Goal: Information Seeking & Learning: Learn about a topic

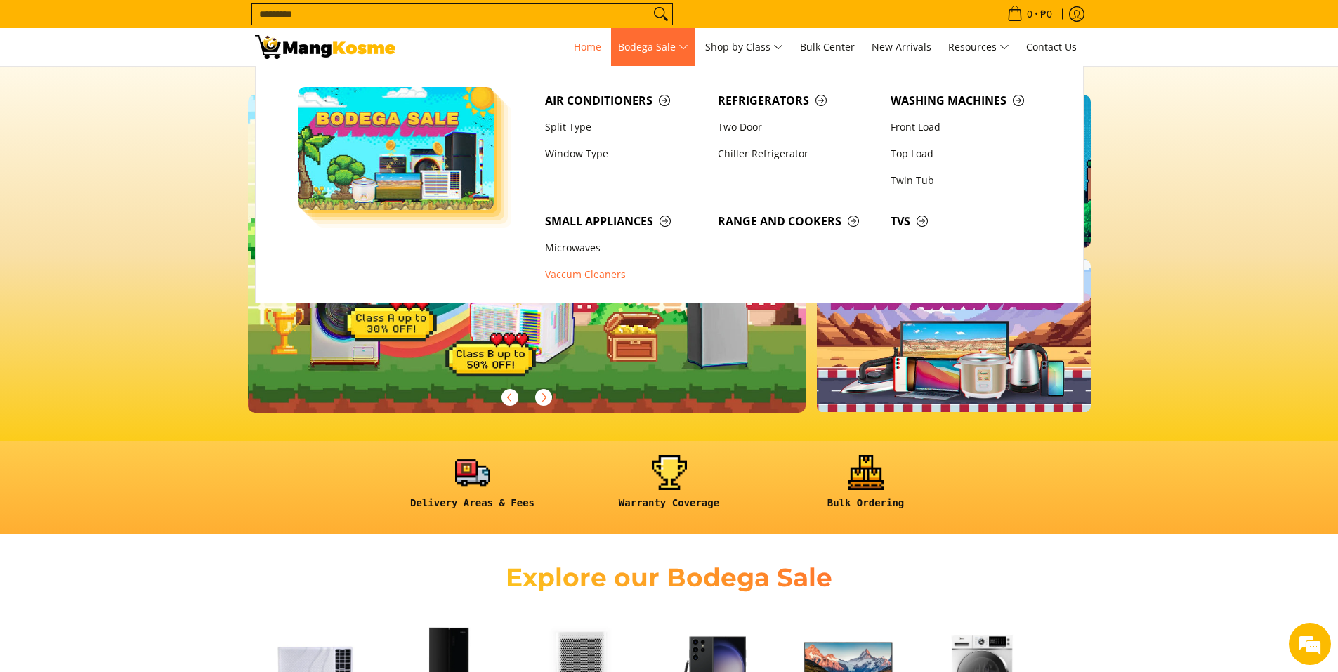
click at [608, 274] on link "Vaccum Cleaners" at bounding box center [624, 275] width 173 height 27
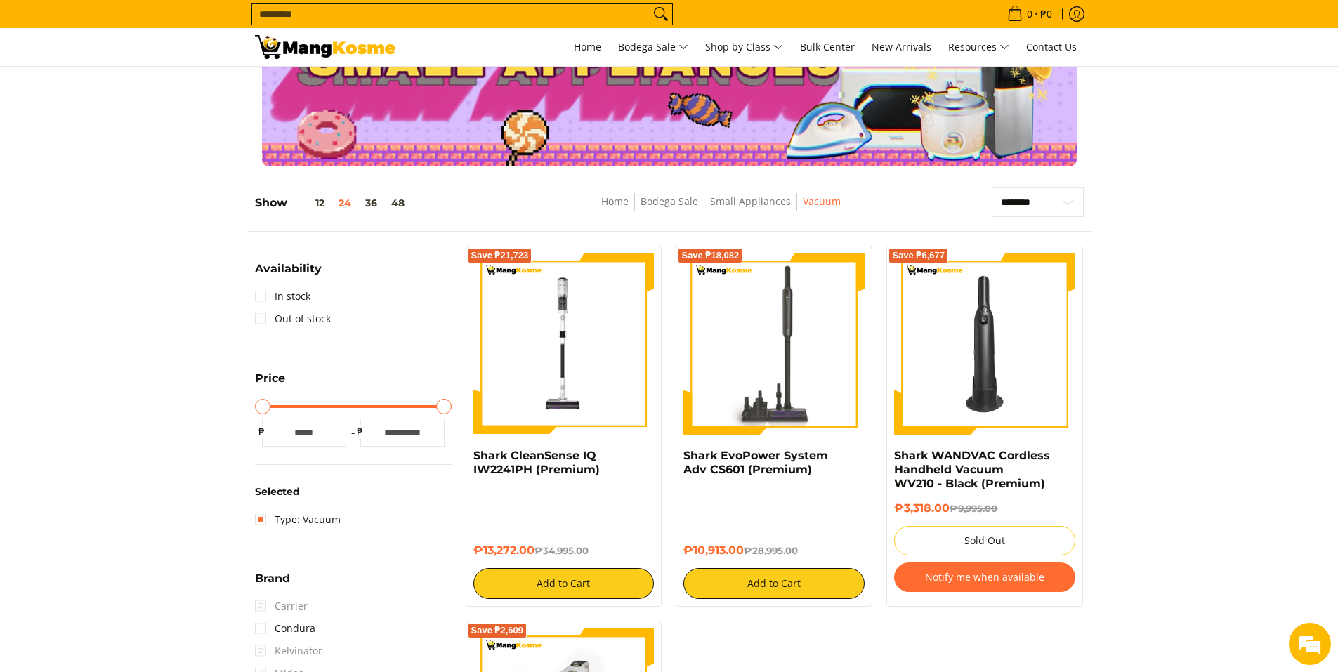
scroll to position [70, 0]
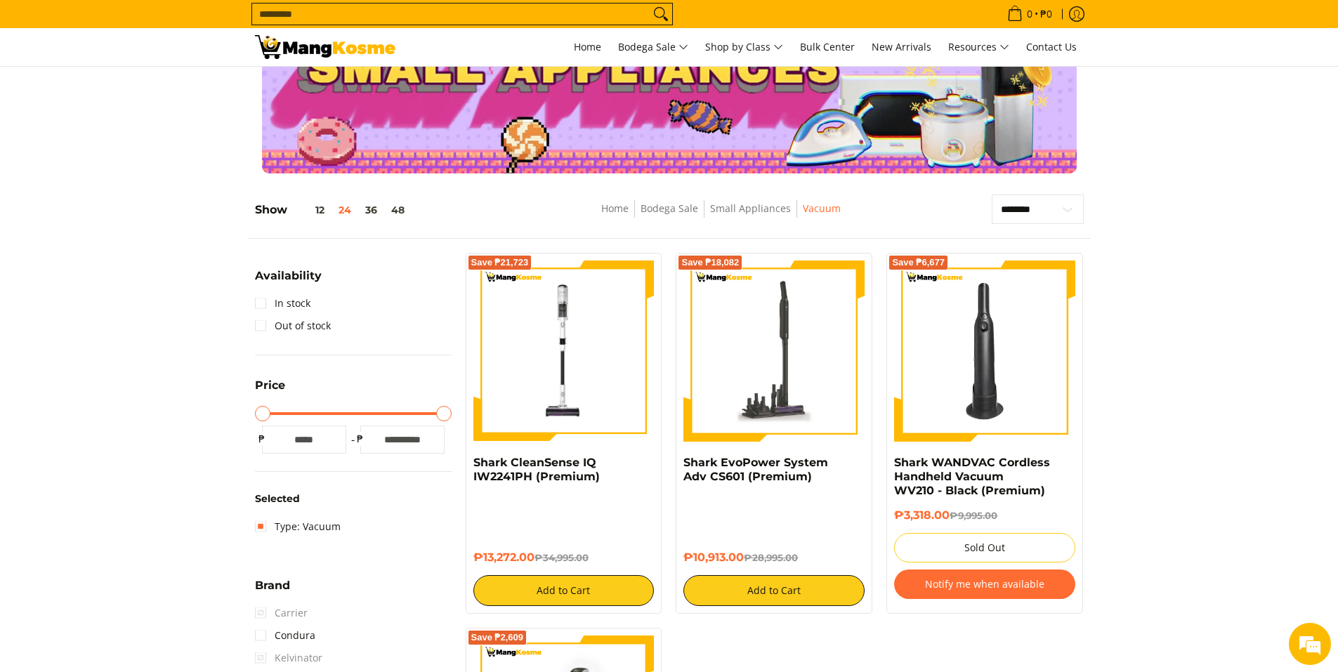
click at [776, 355] on img at bounding box center [774, 351] width 181 height 181
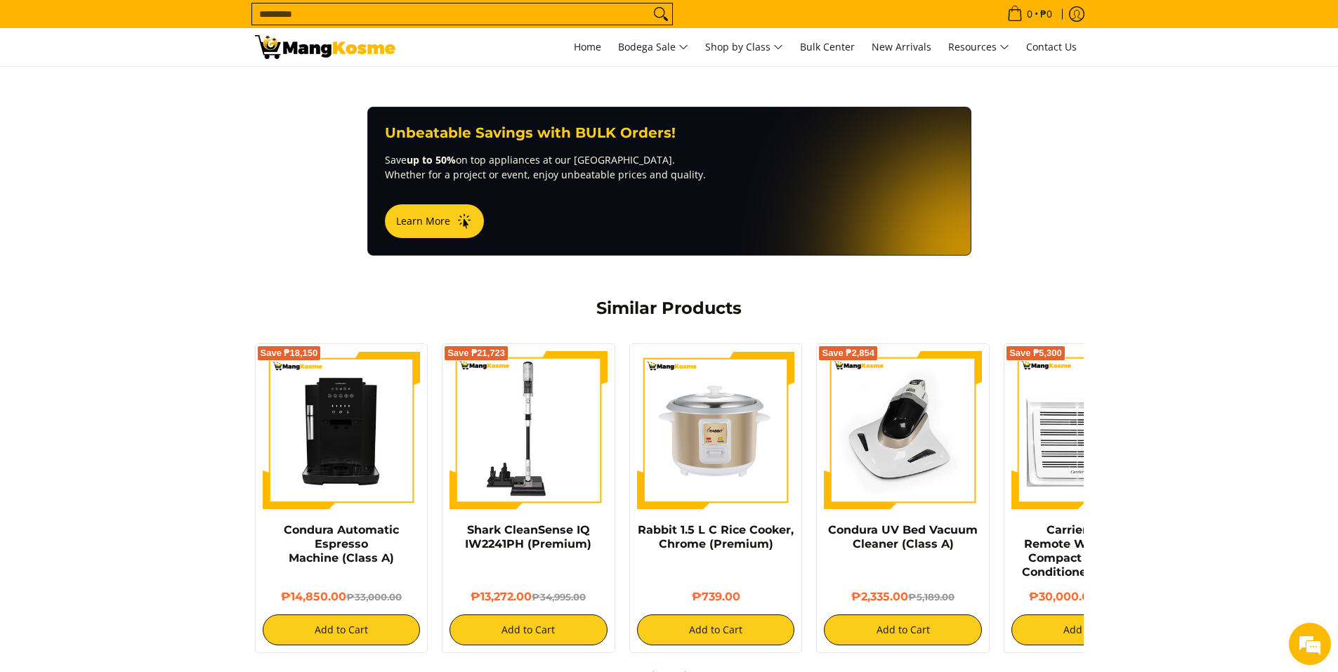
click at [507, 476] on img at bounding box center [529, 430] width 158 height 158
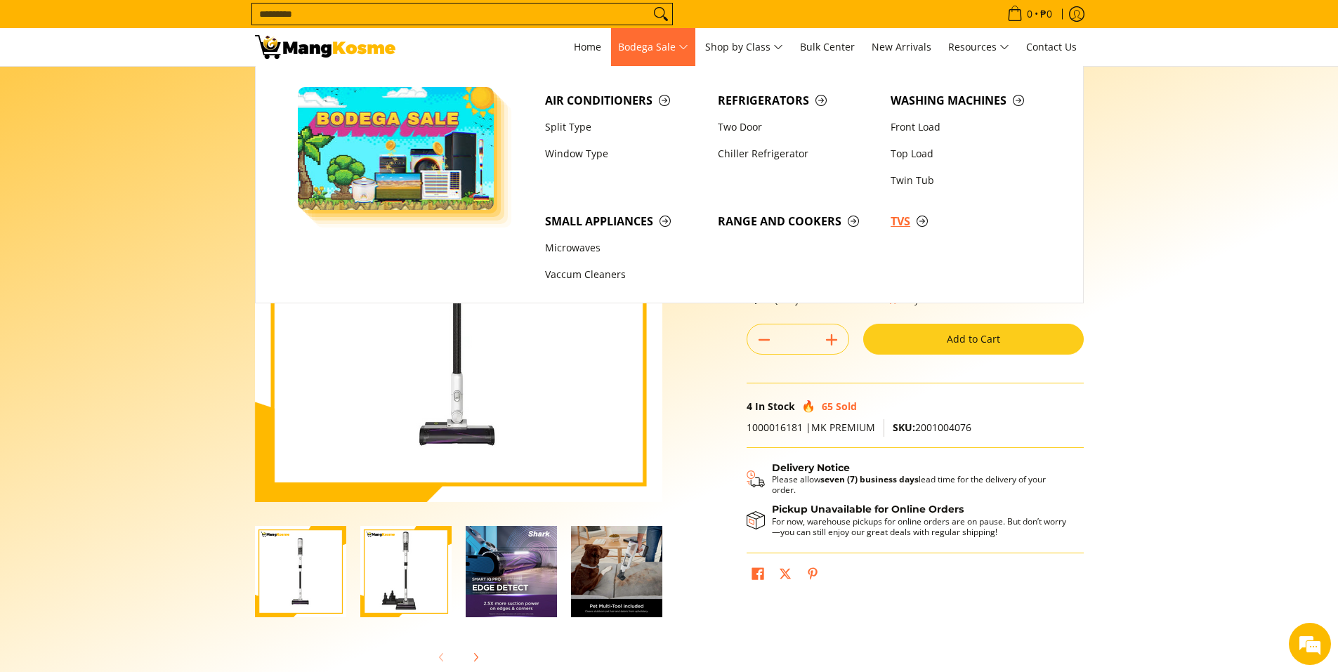
click at [915, 218] on span "TVs" at bounding box center [970, 222] width 159 height 18
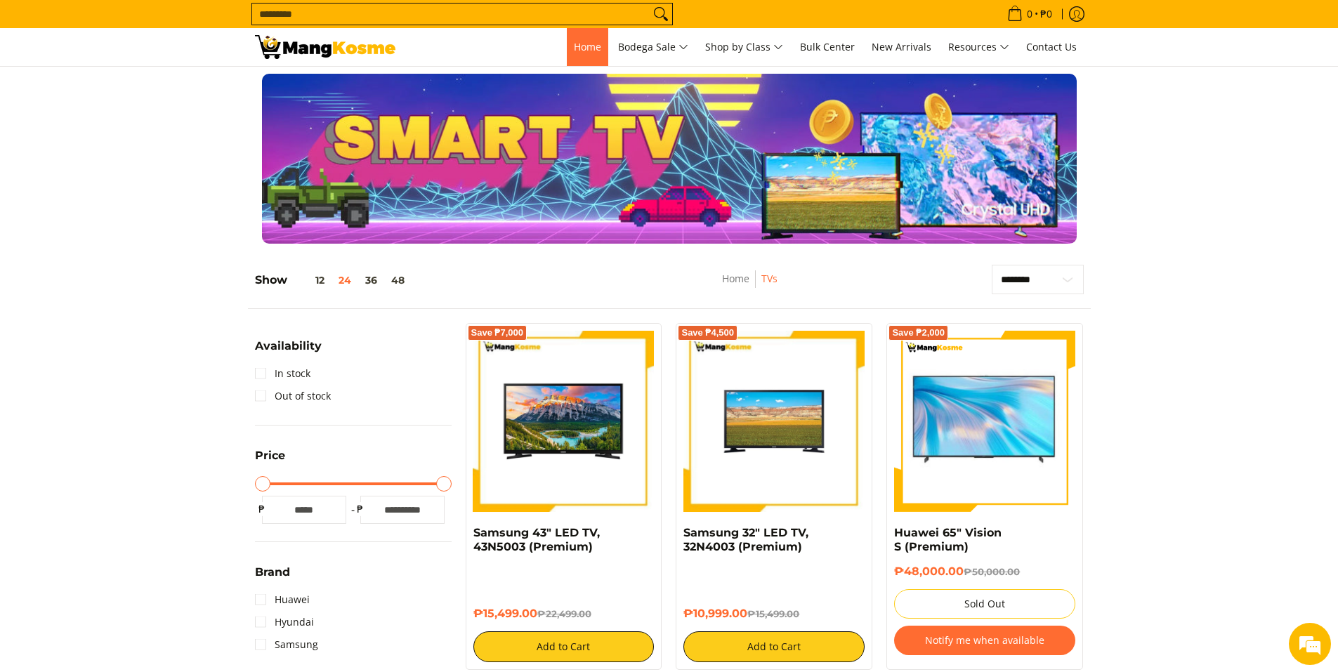
click at [593, 45] on span "Home" at bounding box center [587, 46] width 27 height 13
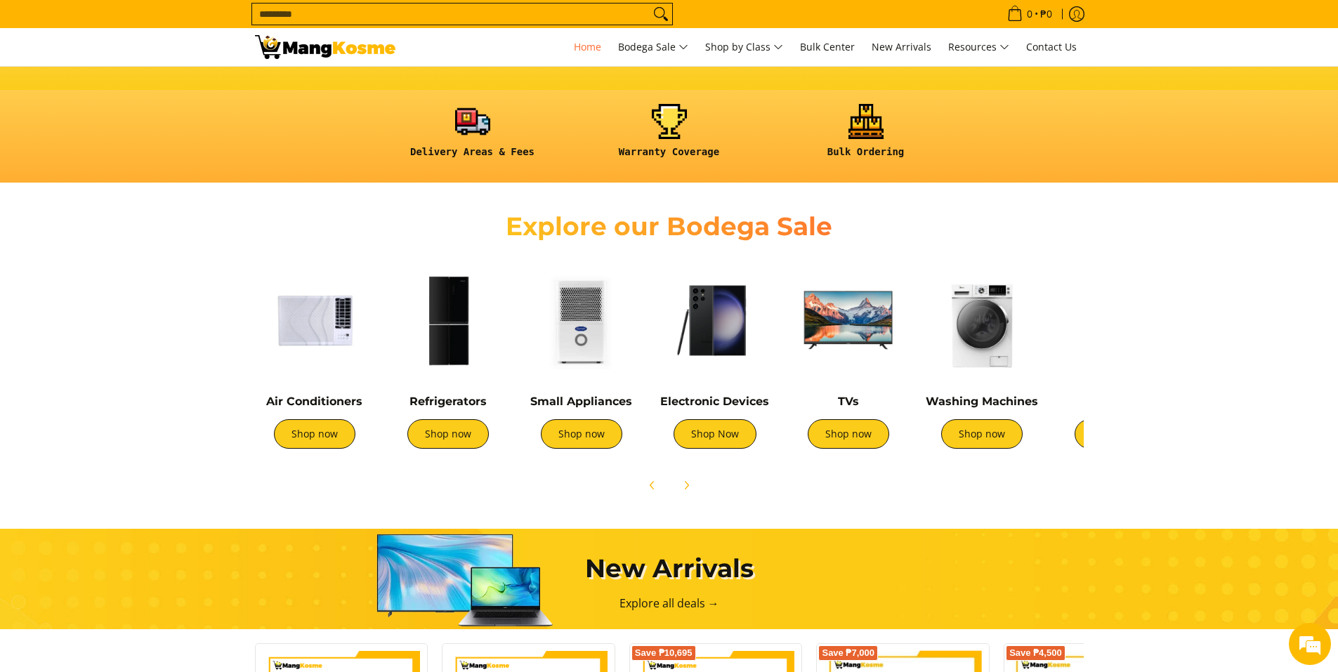
scroll to position [348, 0]
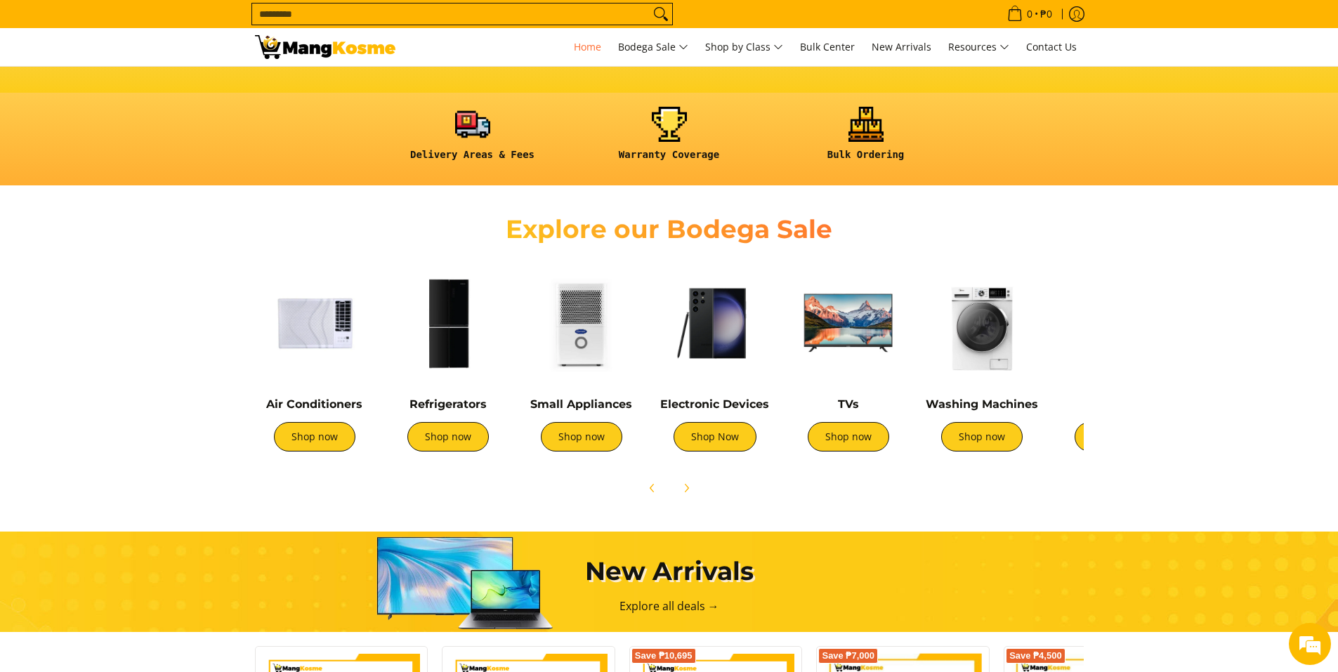
click at [1082, 365] on img at bounding box center [1115, 322] width 119 height 119
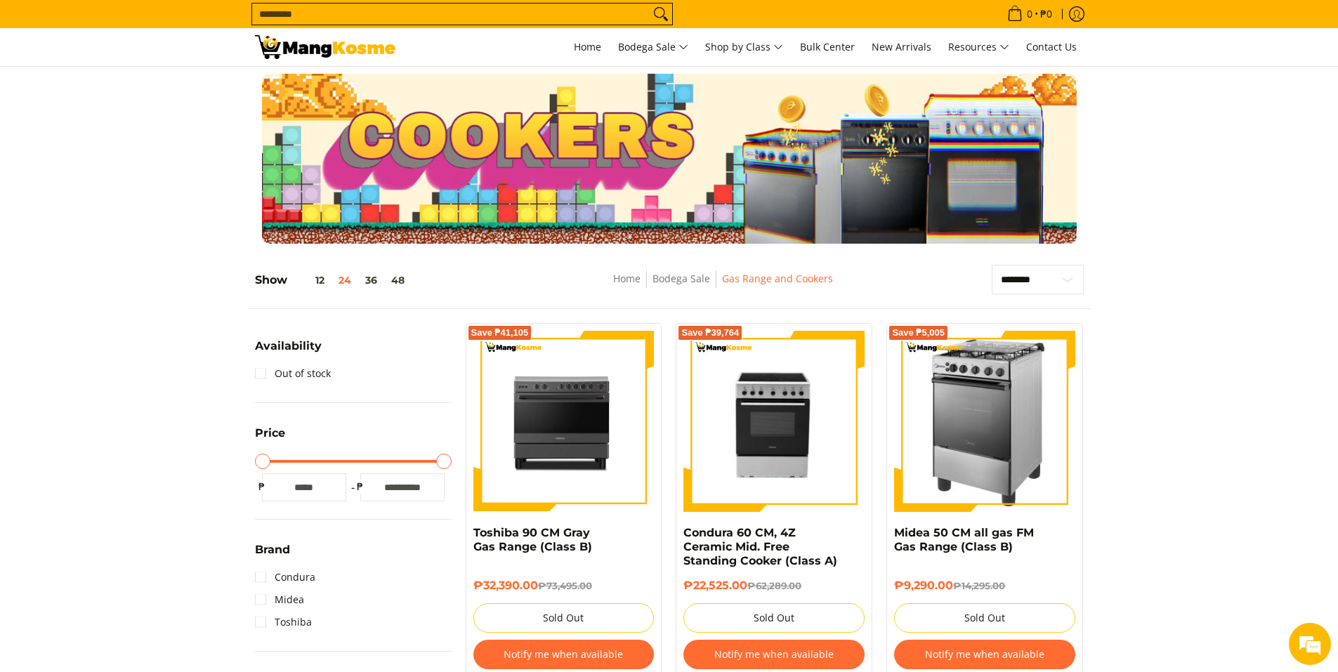
click at [311, 55] on img at bounding box center [325, 47] width 141 height 24
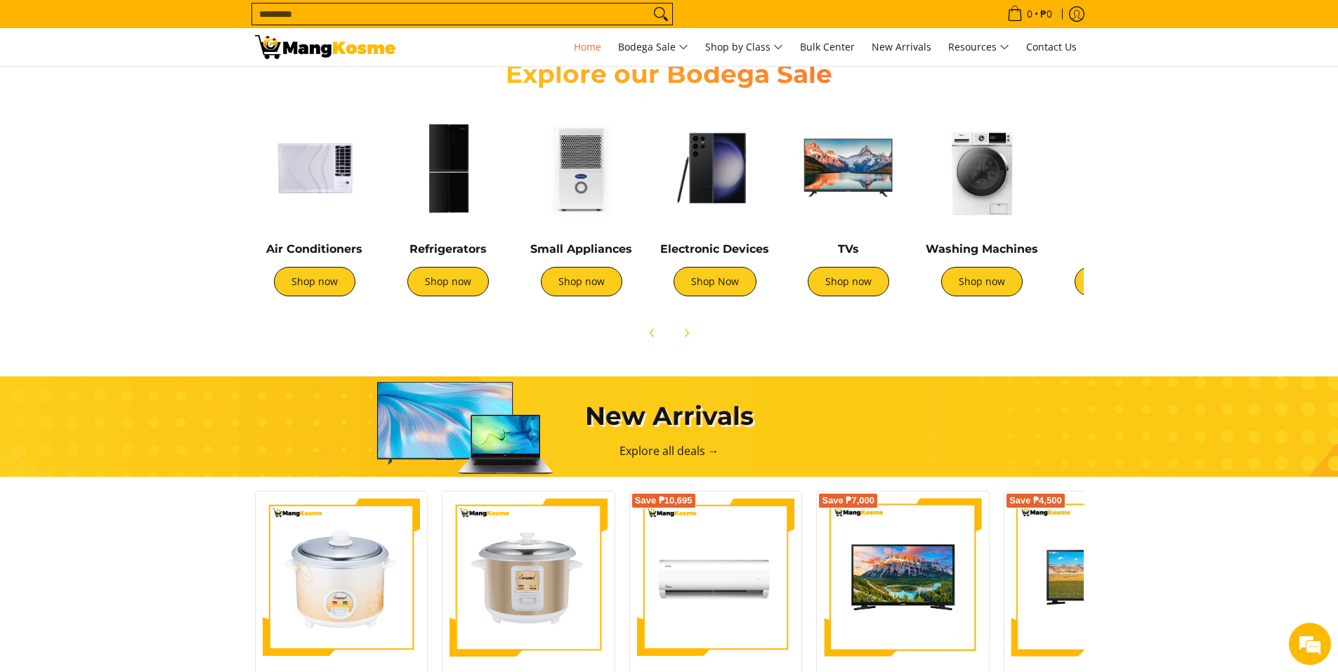
scroll to position [422, 0]
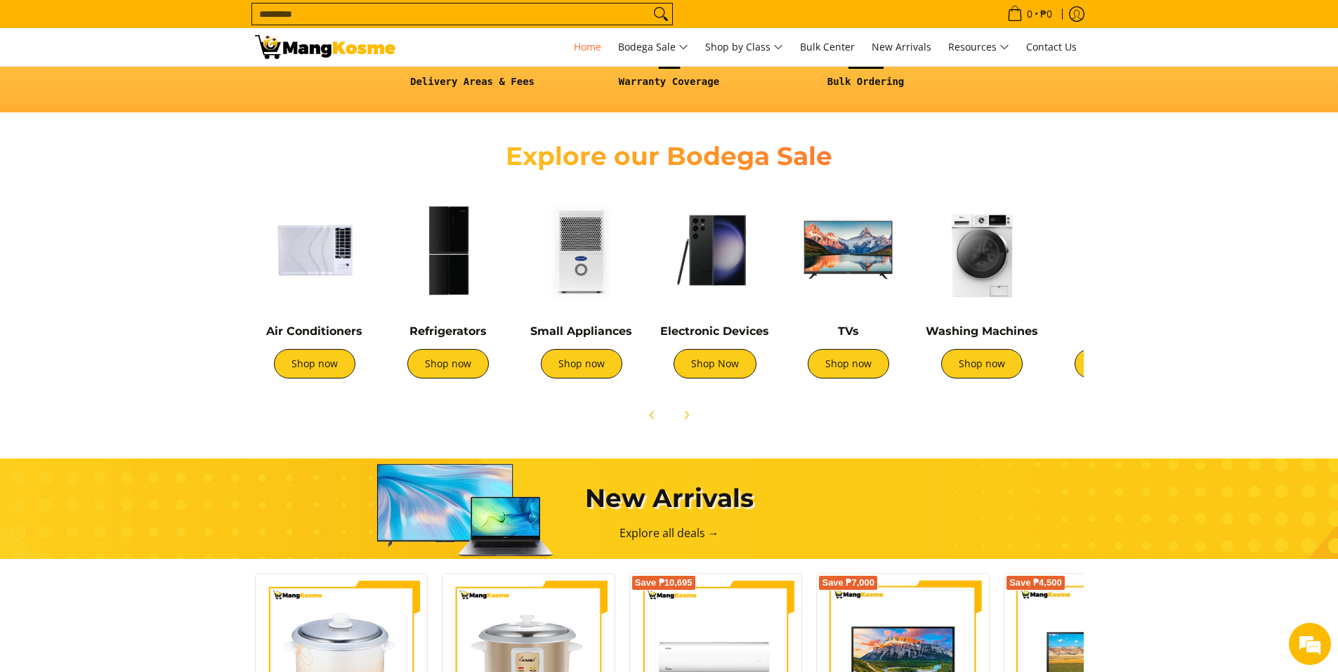
click at [859, 249] on img at bounding box center [848, 249] width 119 height 119
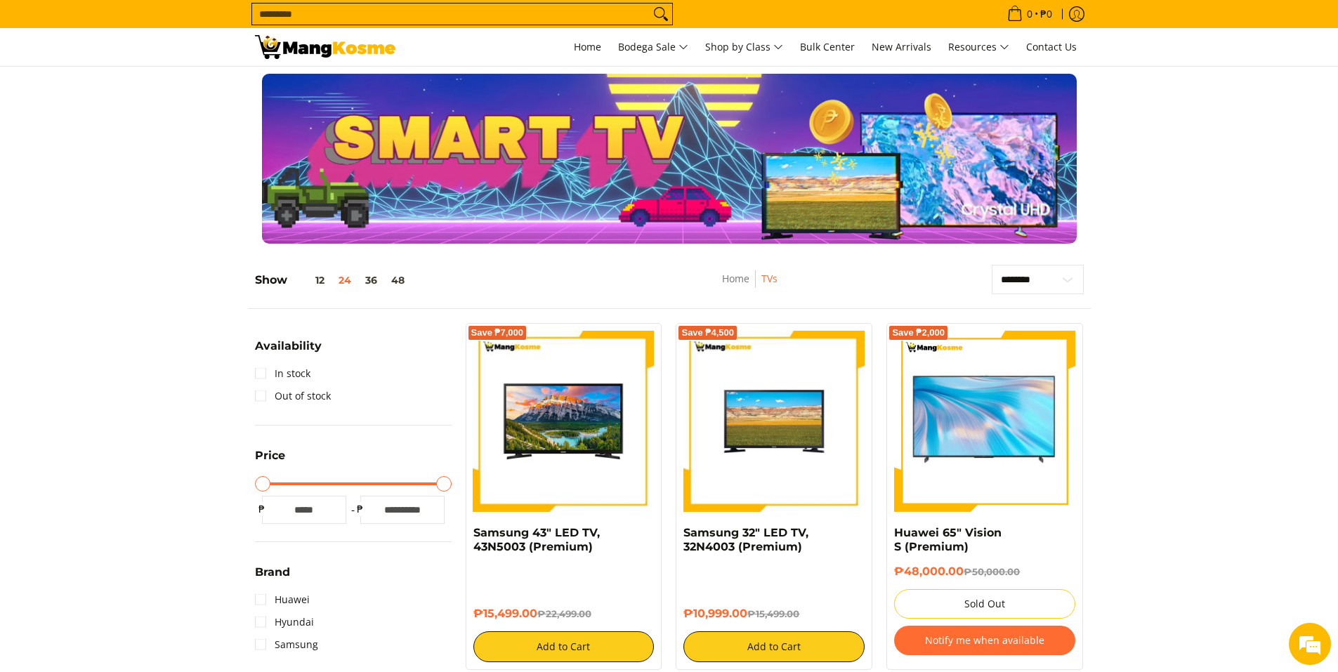
click at [389, 63] on link at bounding box center [325, 47] width 141 height 38
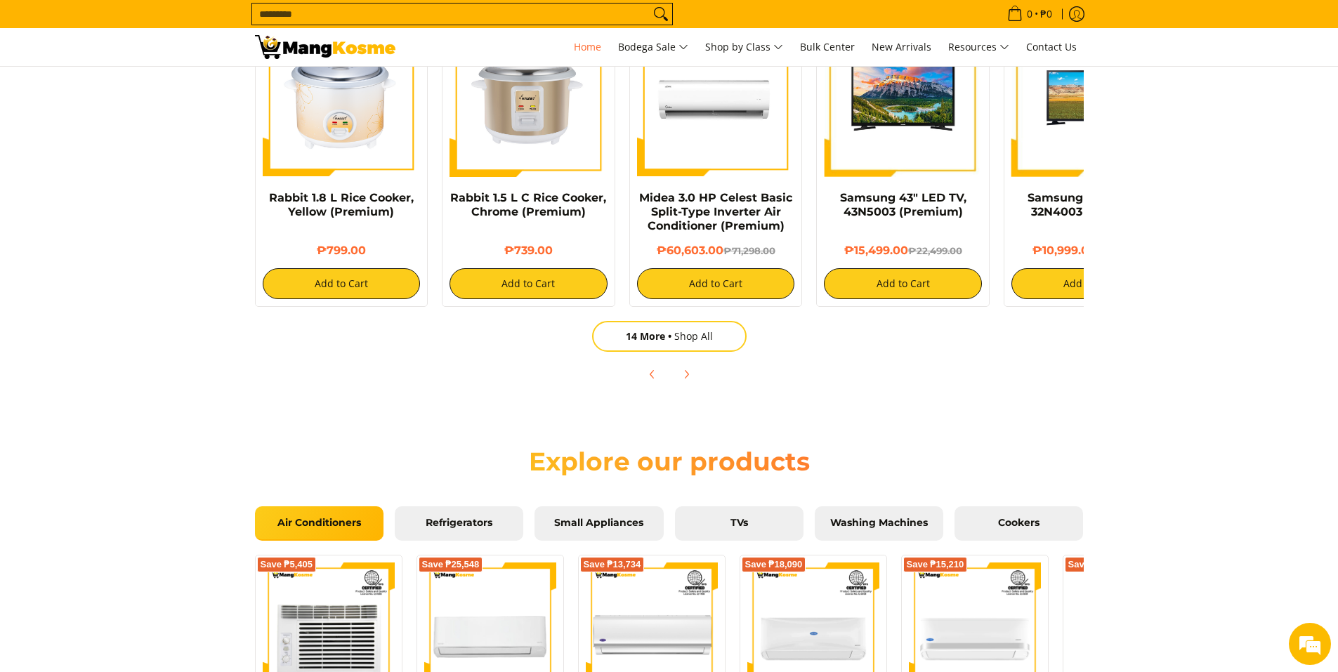
scroll to position [1265, 0]
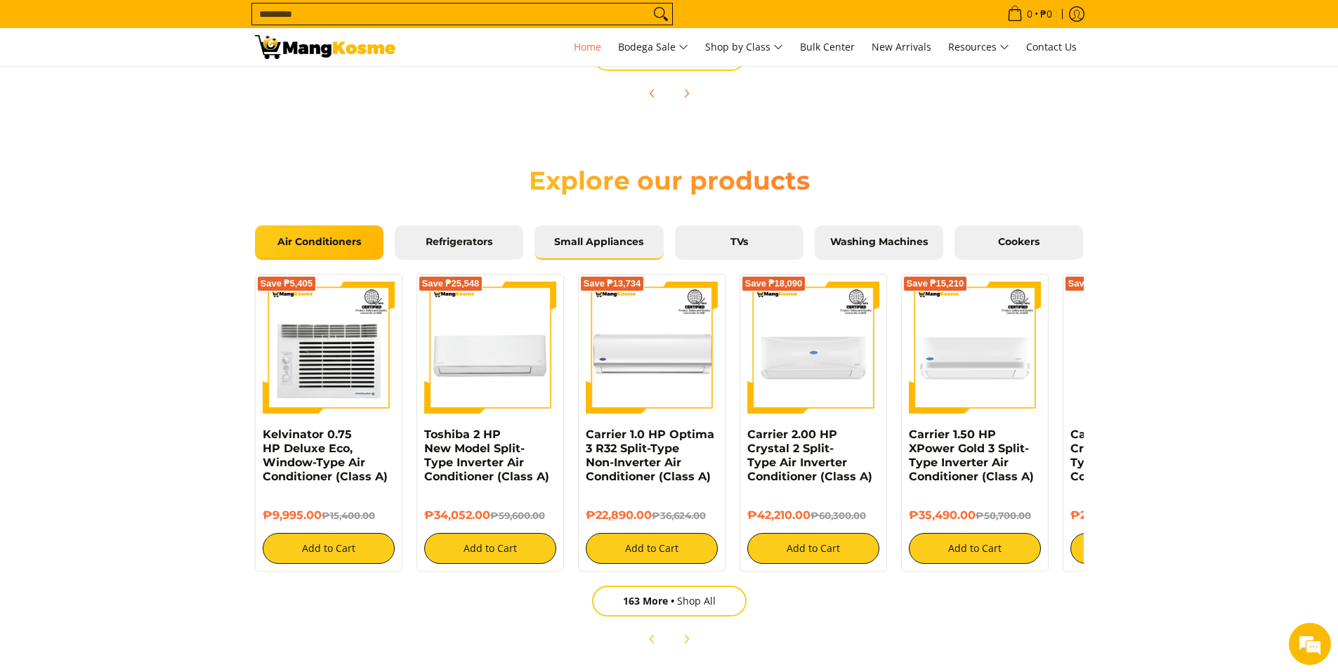
click at [625, 240] on span "Small Appliances" at bounding box center [598, 242] width 107 height 13
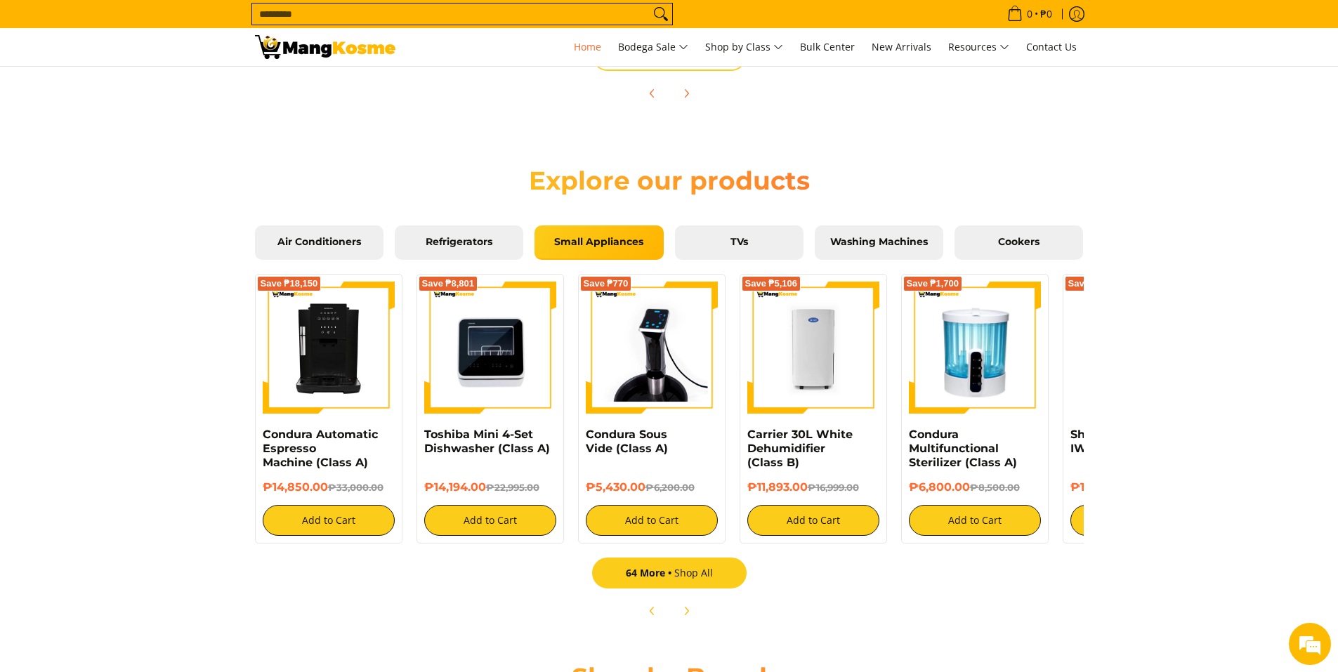
scroll to position [0, 0]
click at [702, 569] on link "64 More Shop All" at bounding box center [669, 573] width 155 height 31
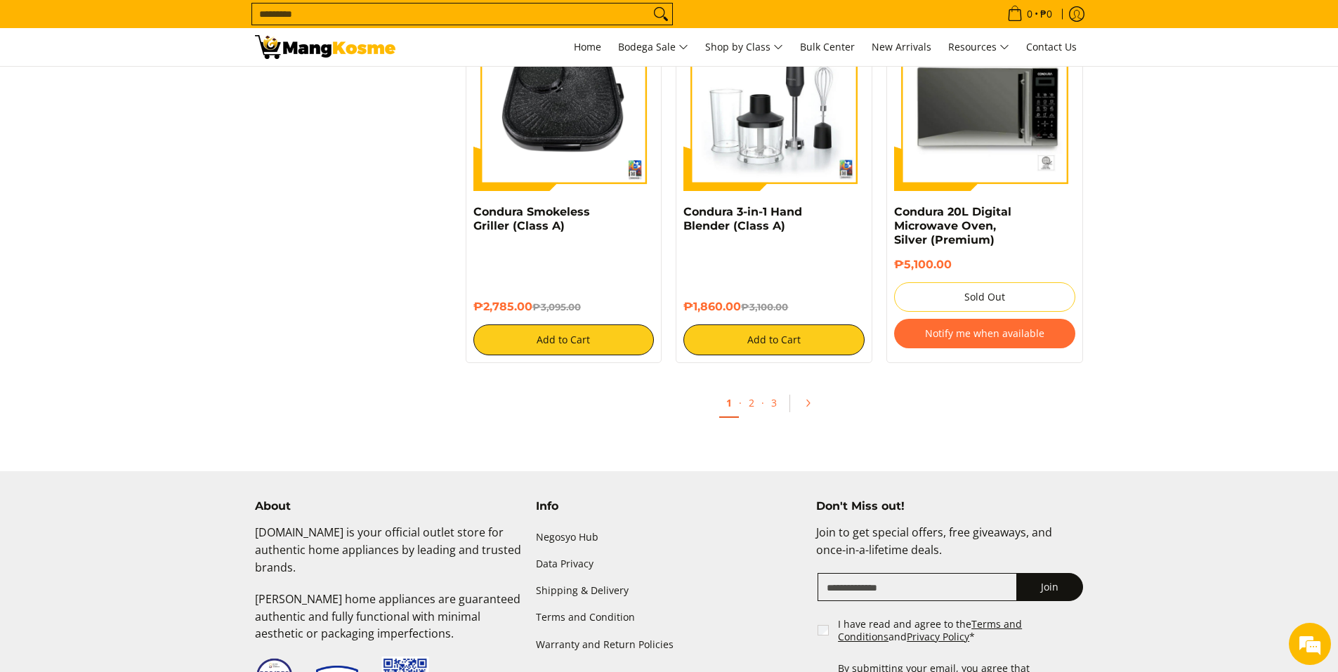
scroll to position [2599, 0]
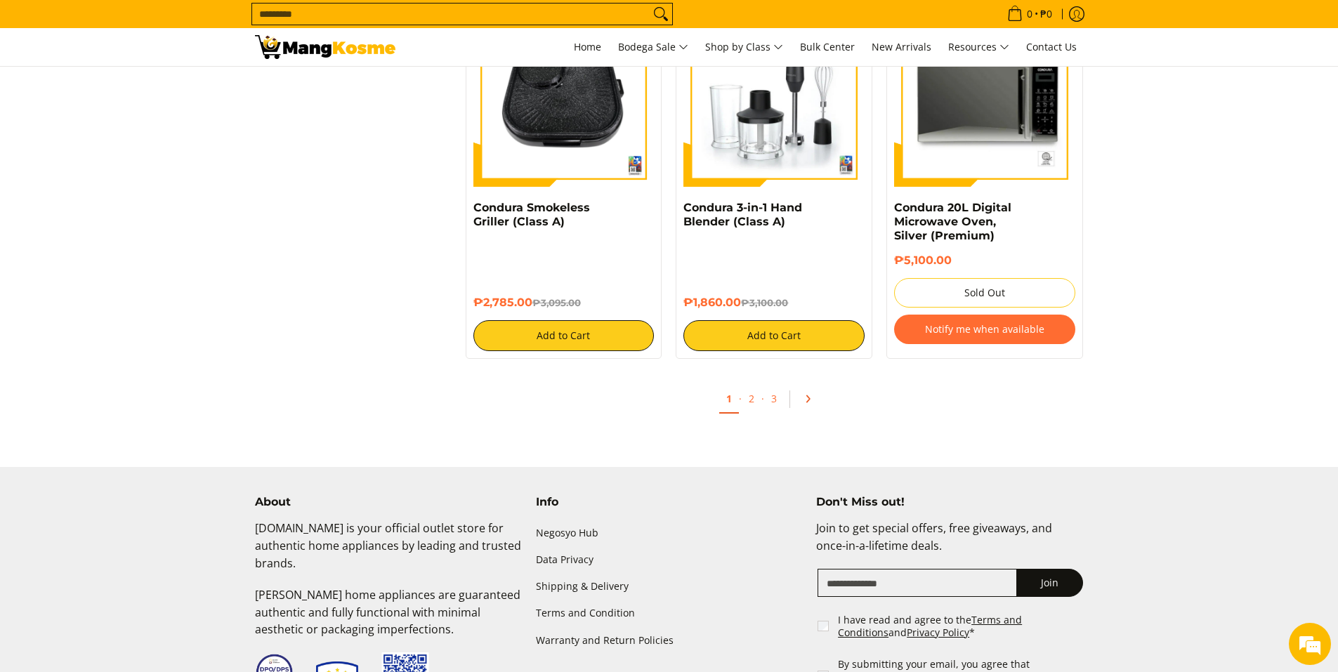
click at [820, 387] on link "Pagination" at bounding box center [813, 399] width 34 height 24
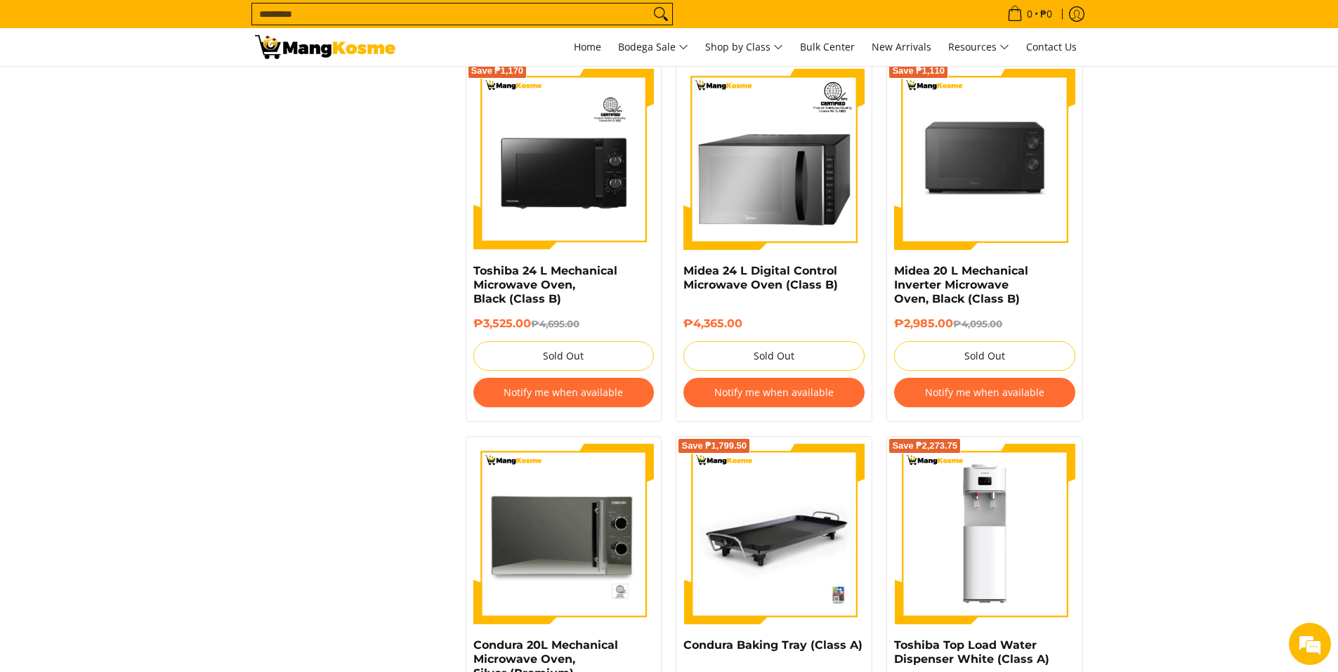
scroll to position [1827, 0]
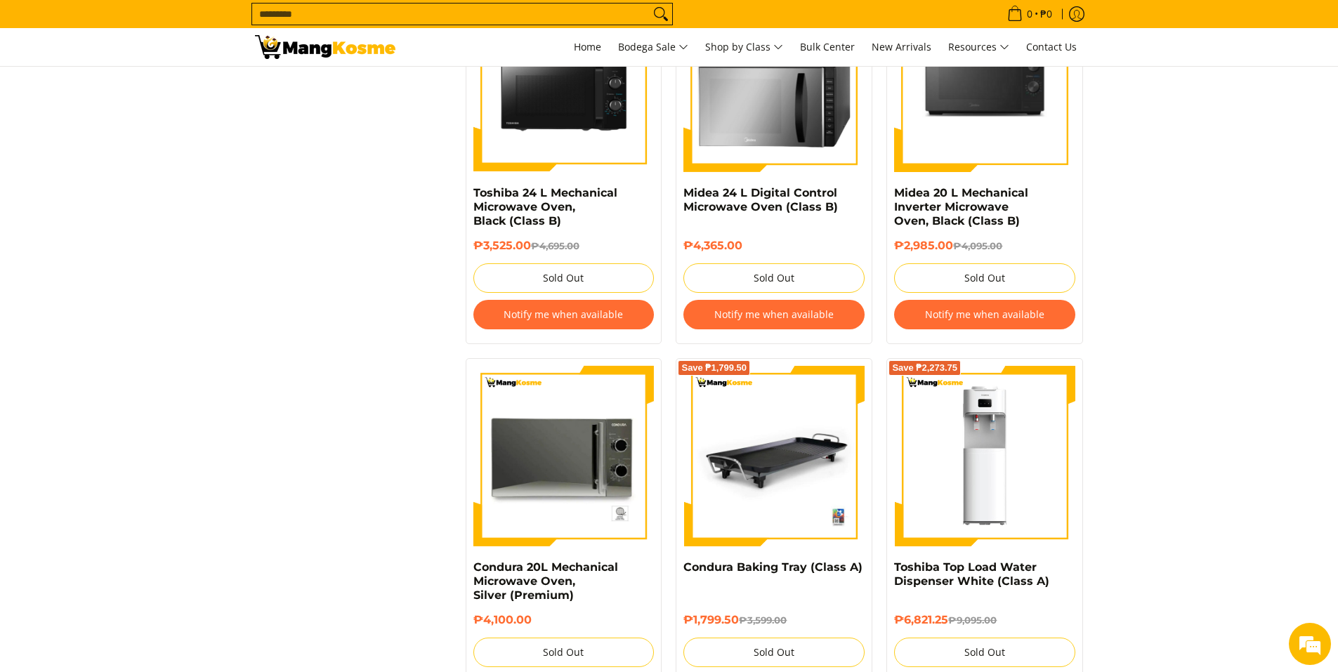
click at [510, 13] on input "Search..." at bounding box center [451, 14] width 398 height 21
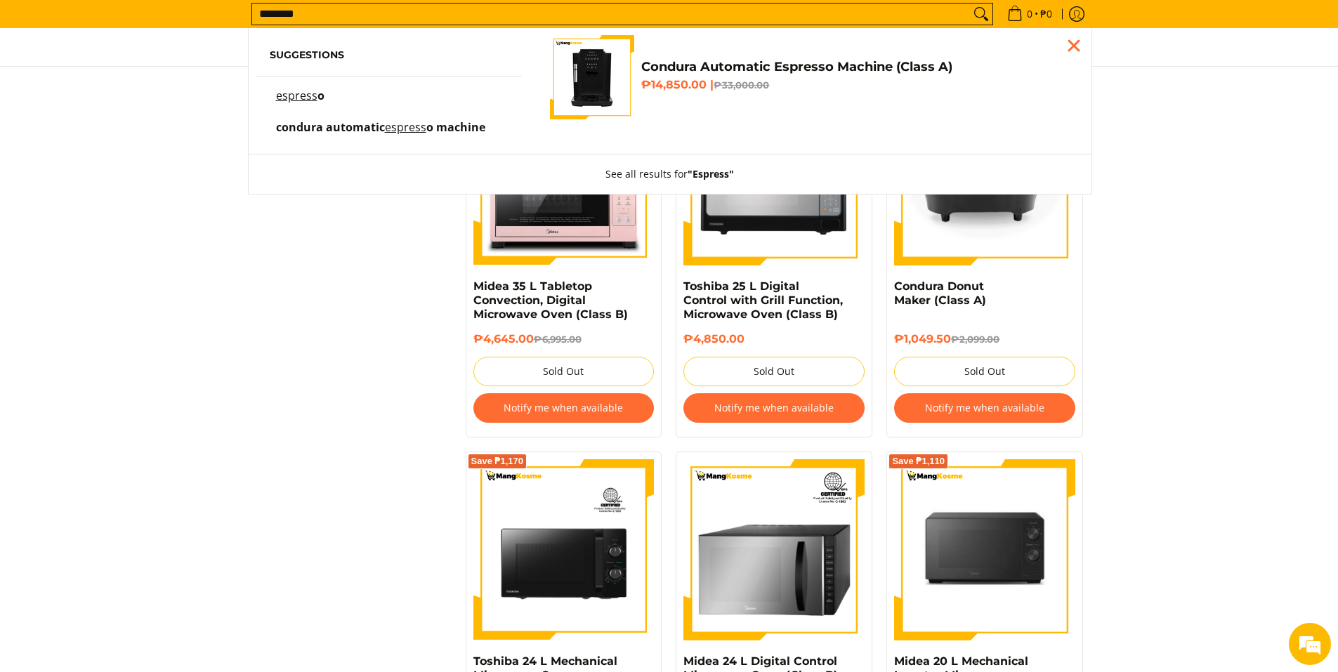
scroll to position [1352, 0]
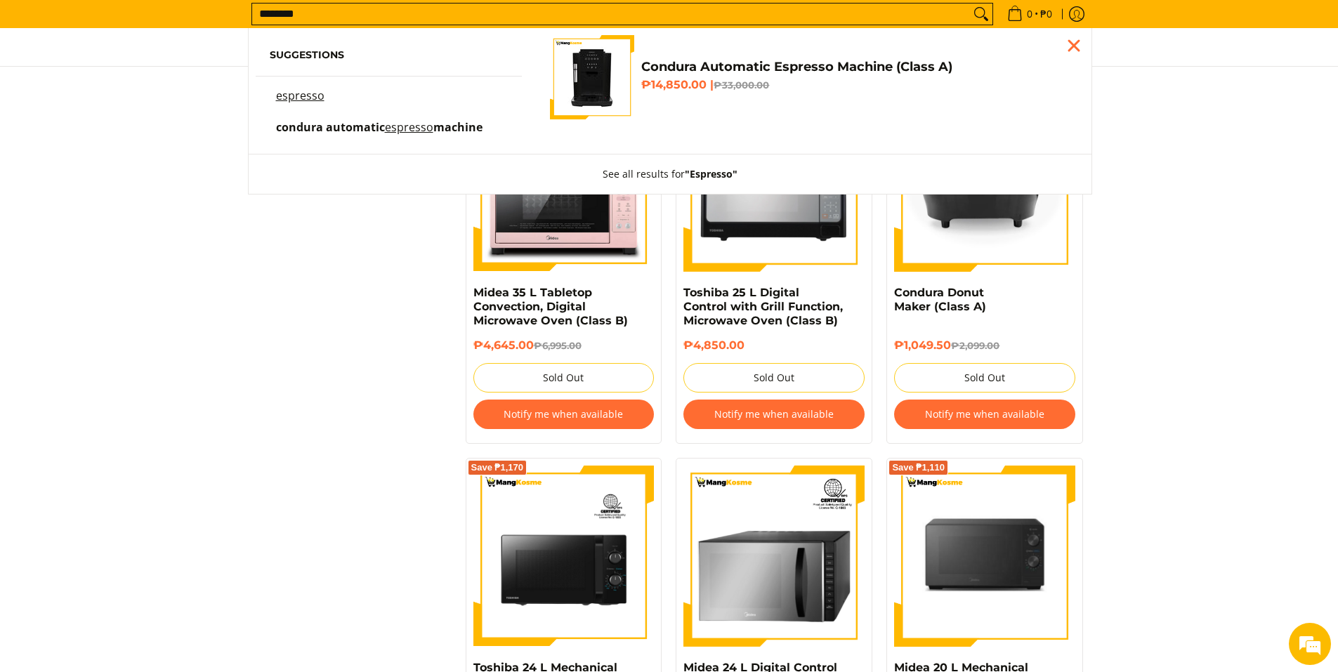
type input "********"
click at [970, 4] on button "Search" at bounding box center [981, 14] width 22 height 21
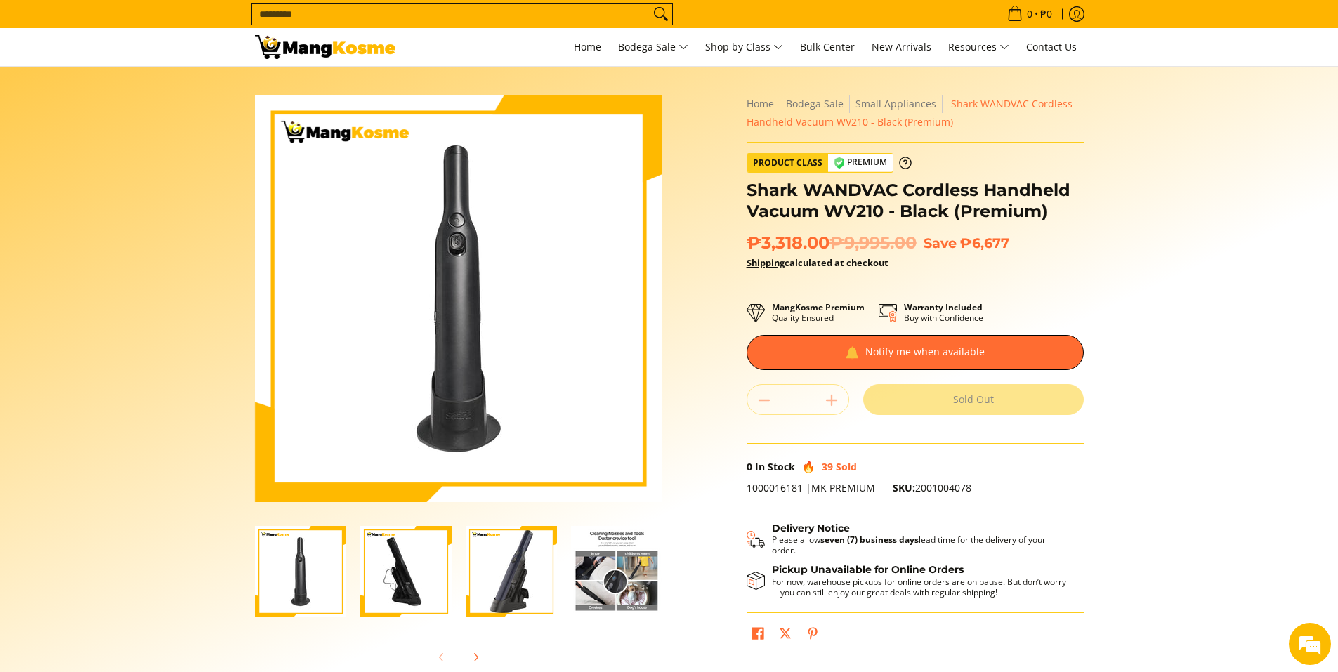
click at [601, 577] on img "Shark WANDVAC Cordless Handheld Vacuum WV210 - Black (Premium)-4" at bounding box center [616, 571] width 91 height 91
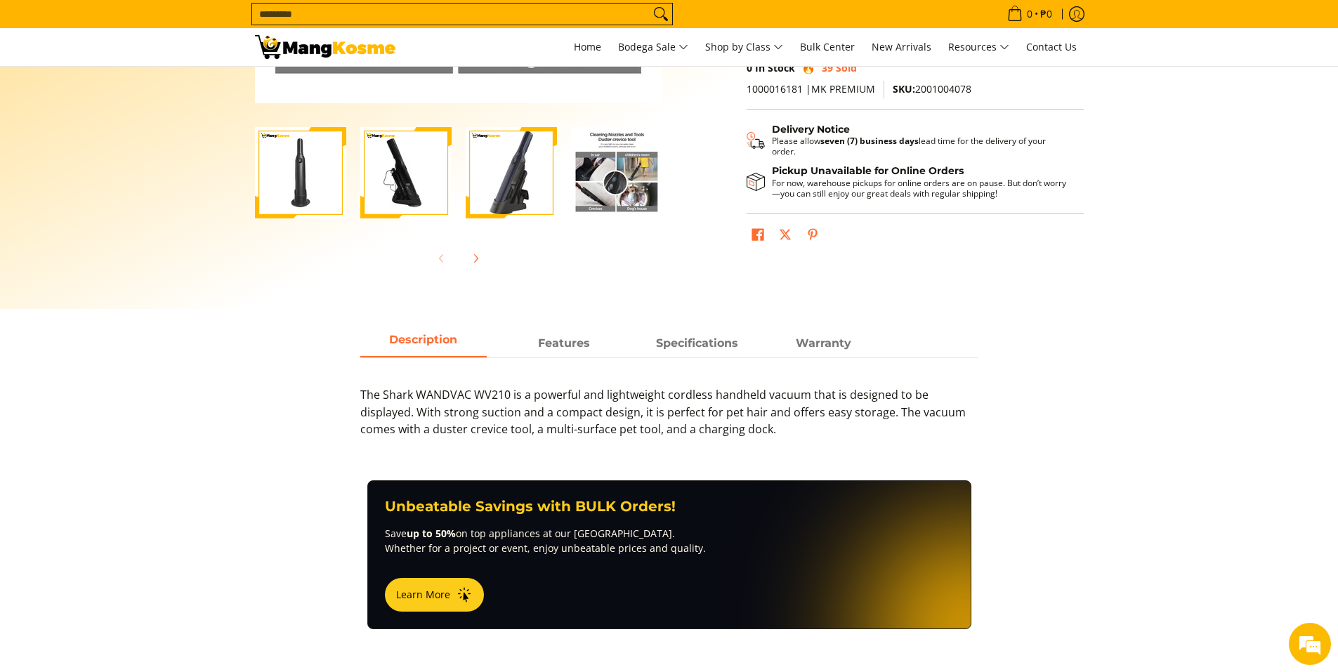
scroll to position [773, 0]
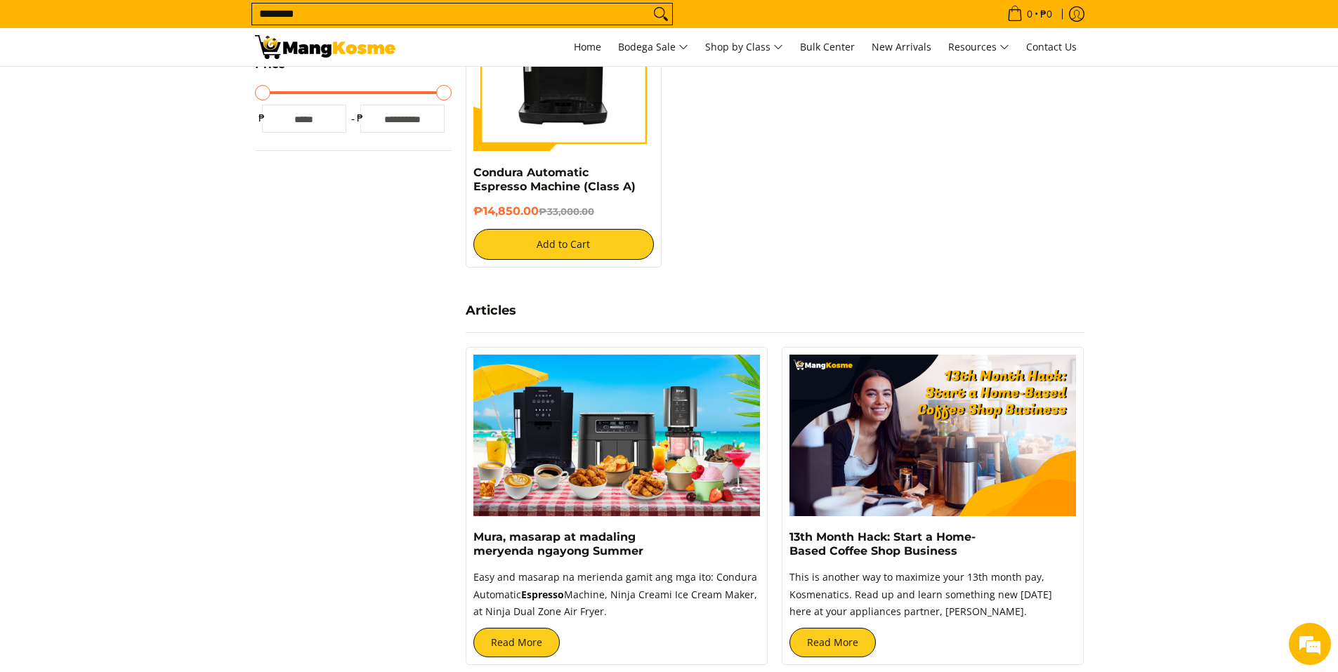
scroll to position [562, 0]
